Goal: Task Accomplishment & Management: Complete application form

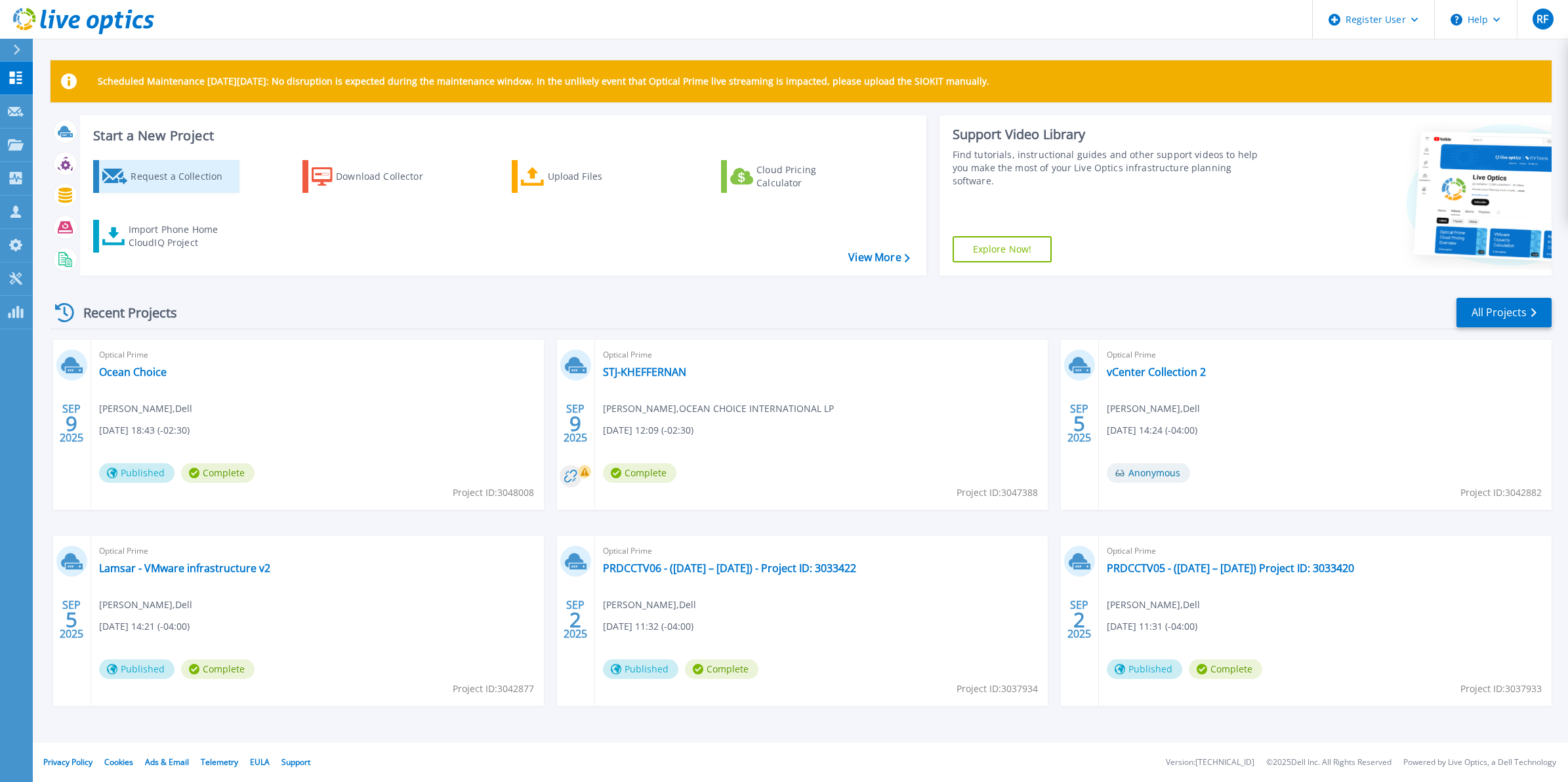
click at [199, 181] on div "Request a Collection" at bounding box center [183, 176] width 105 height 26
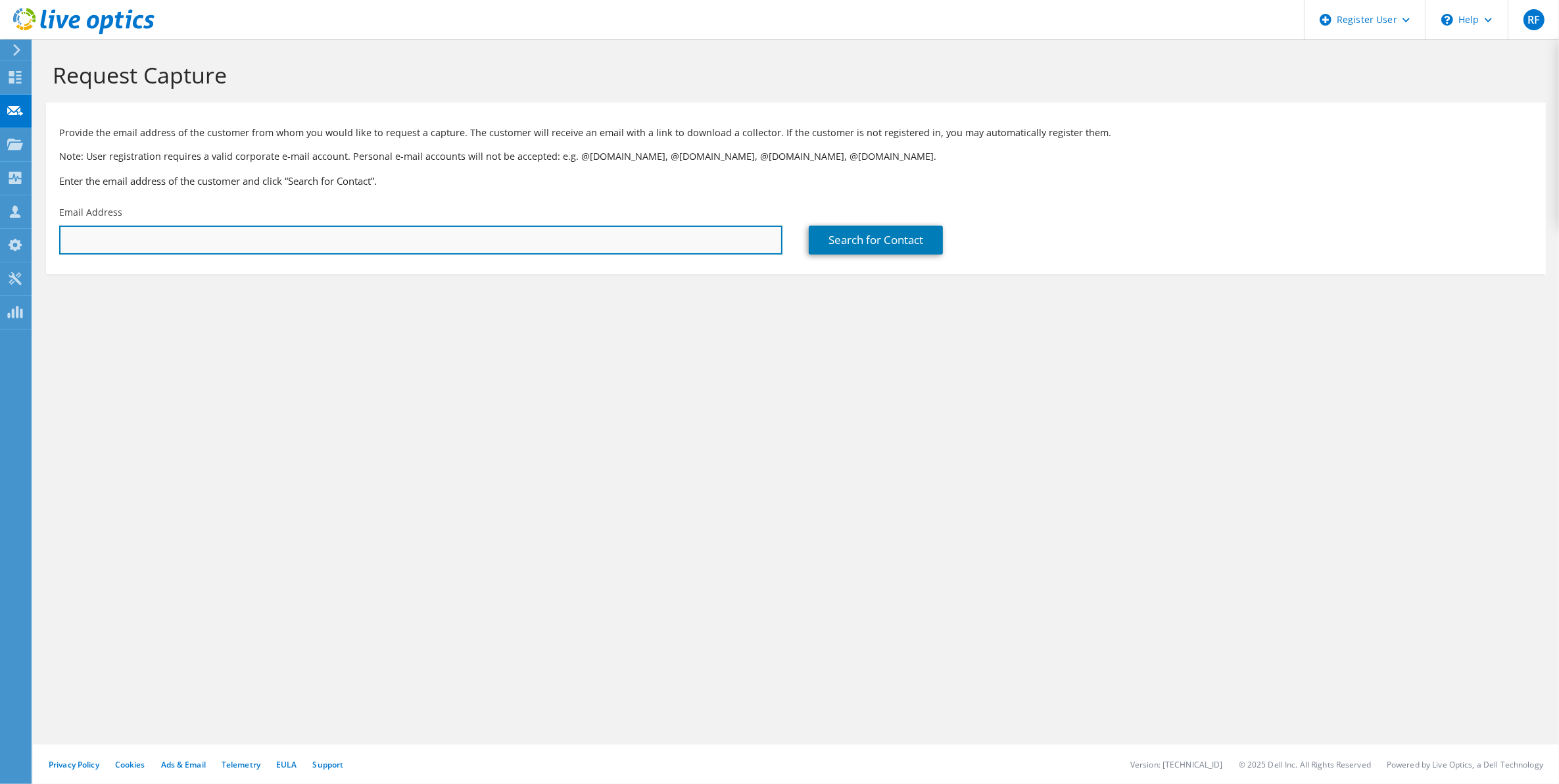
click at [569, 226] on input "text" at bounding box center [421, 240] width 723 height 29
paste input "[EMAIL_ADDRESS][DOMAIN_NAME]"
type input "[EMAIL_ADDRESS][DOMAIN_NAME]"
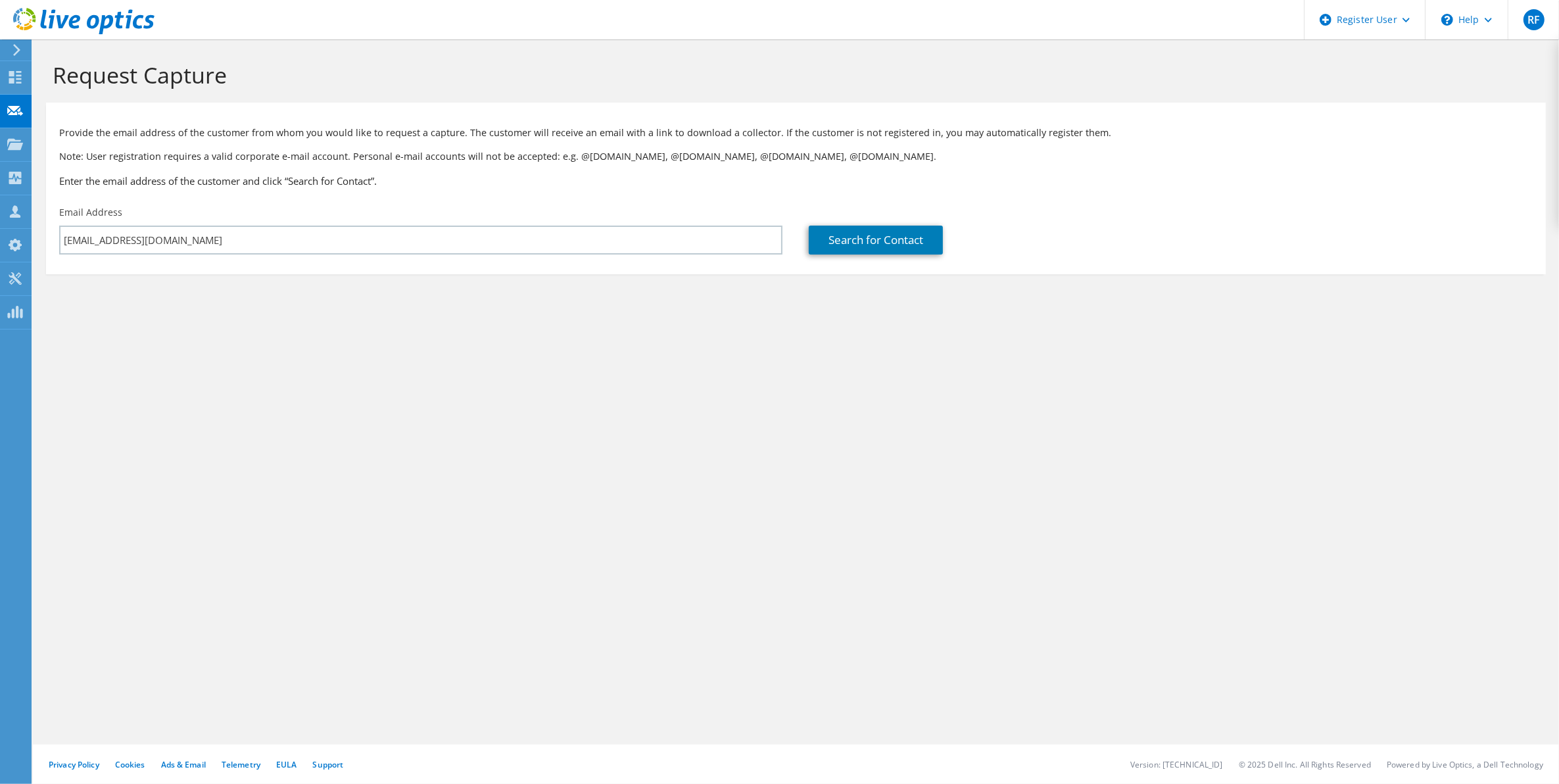
click at [572, 347] on div "Request Capture Provide the email address of the customer from whom you would l…" at bounding box center [796, 411] width 1526 height 744
click at [918, 222] on div "Search for Contact" at bounding box center [1170, 230] width 749 height 61
click at [919, 226] on link "Search for Contact" at bounding box center [876, 240] width 134 height 29
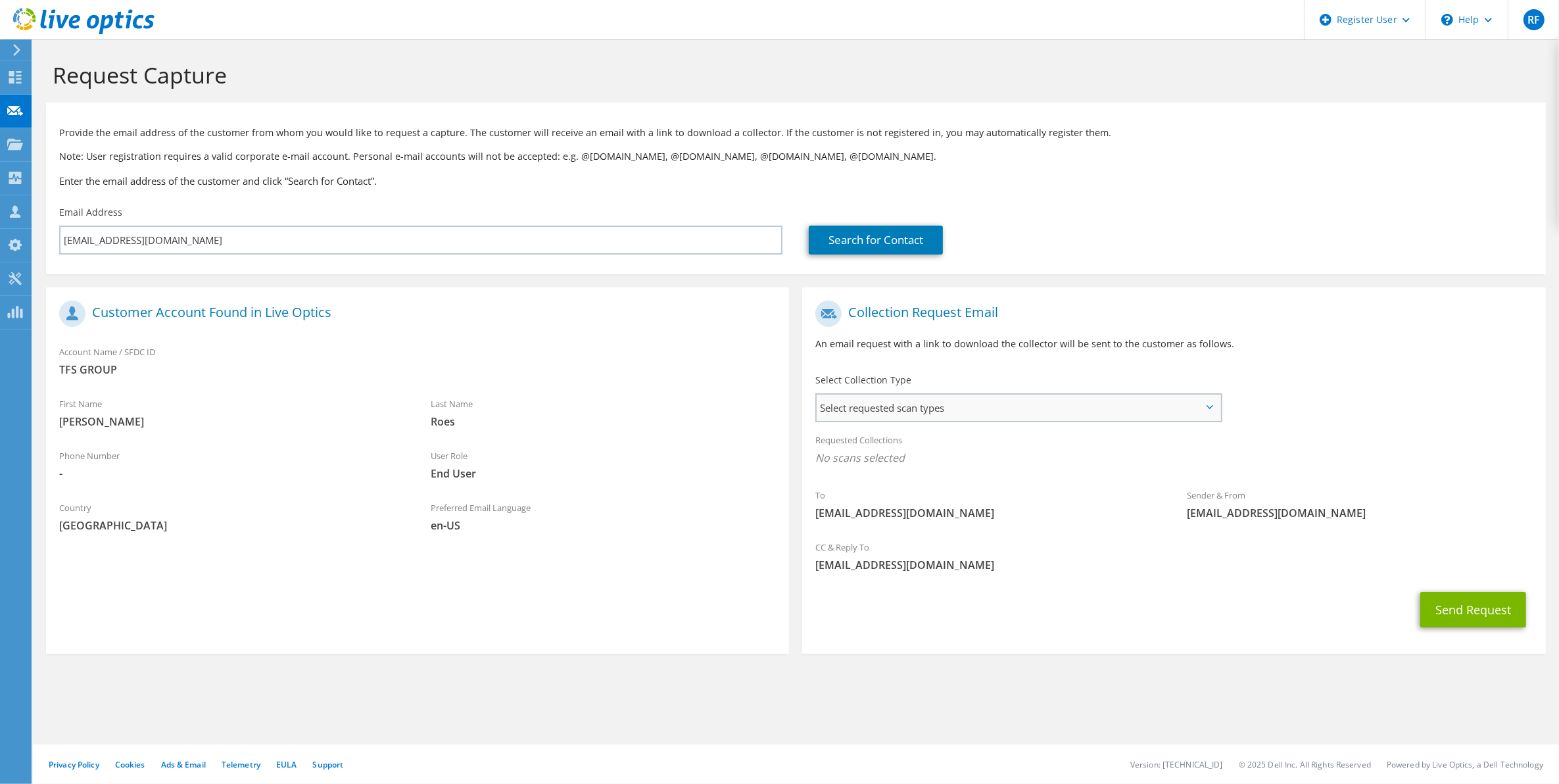
click at [899, 402] on span "Select requested scan types" at bounding box center [1018, 407] width 403 height 27
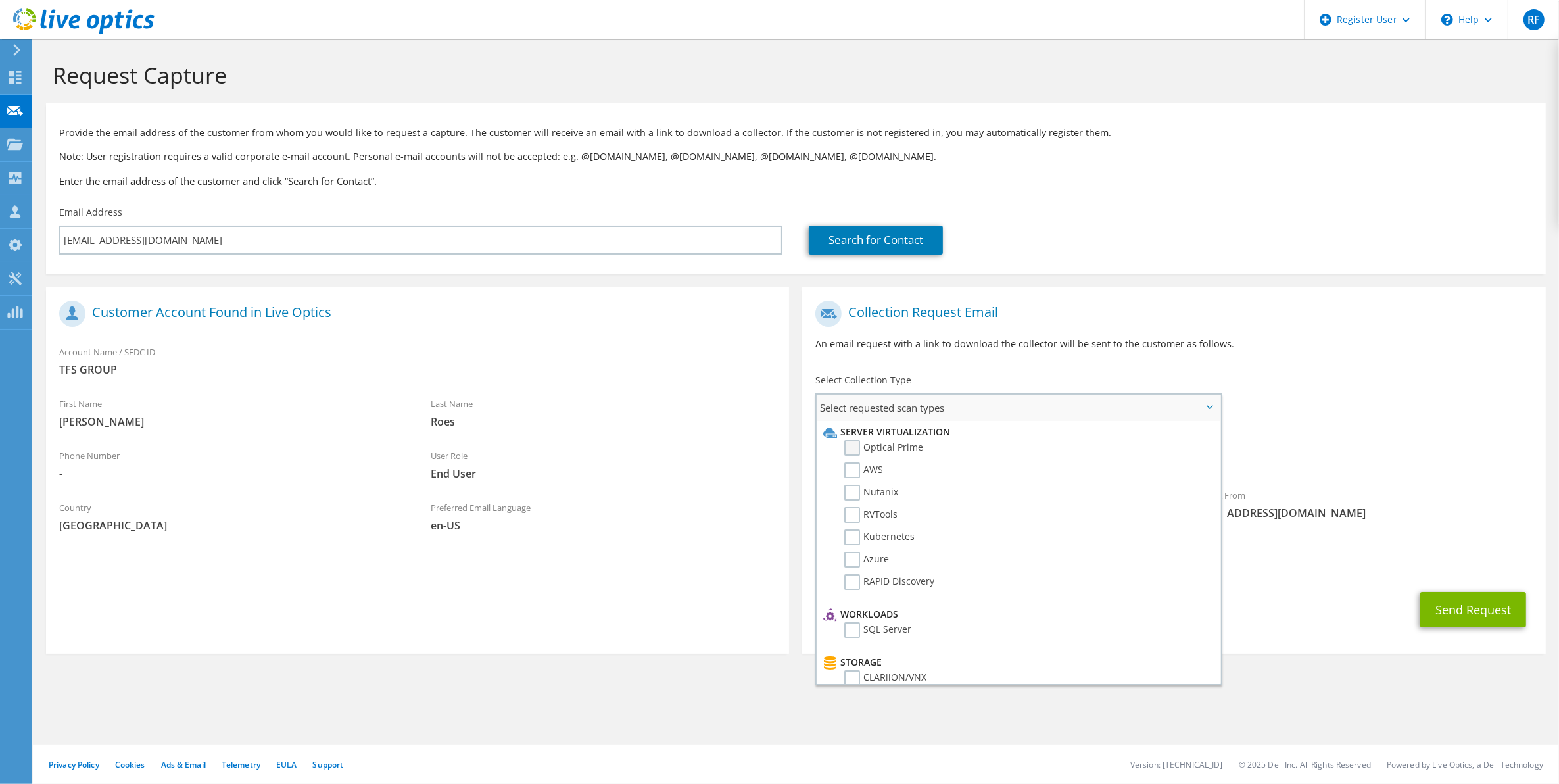
click at [871, 446] on label "Optical Prime" at bounding box center [883, 447] width 79 height 16
click at [0, 0] on input "Optical Prime" at bounding box center [0, 0] width 0 height 0
click at [1481, 628] on button "Send Request" at bounding box center [1474, 613] width 106 height 36
